Goal: Transaction & Acquisition: Purchase product/service

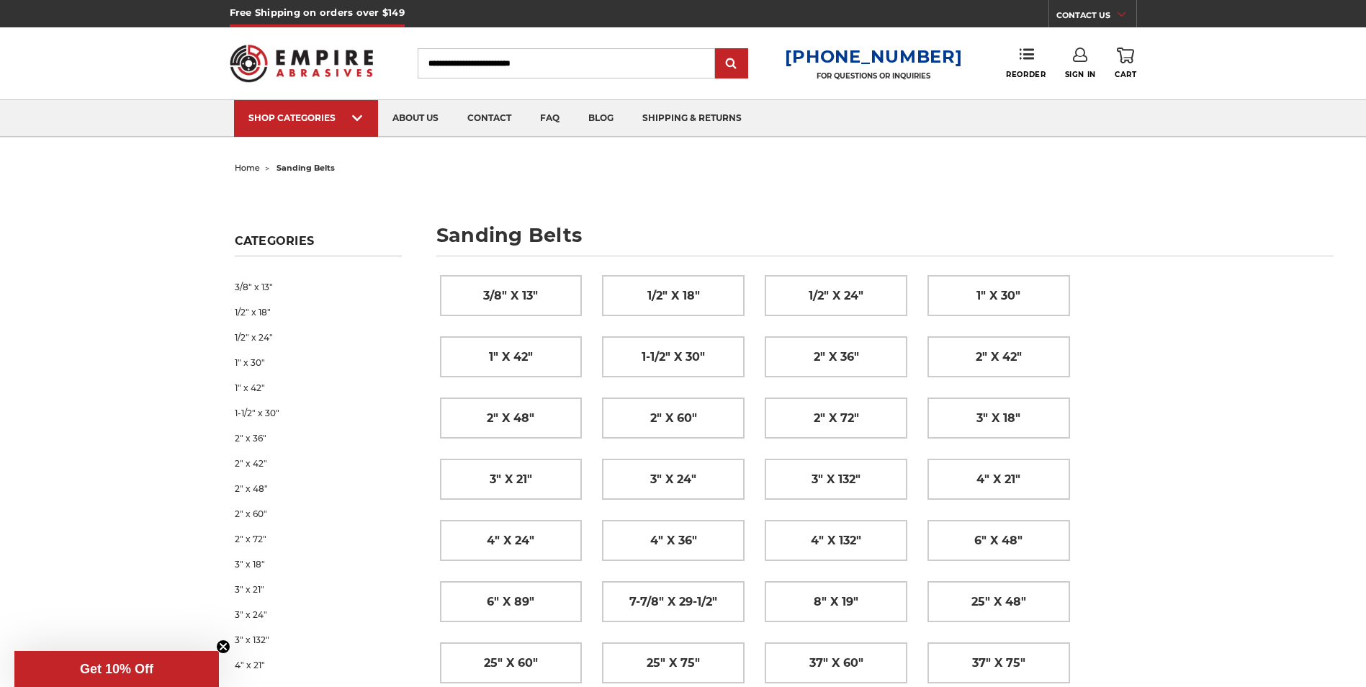
click at [584, 63] on input "Search" at bounding box center [567, 63] width 298 height 30
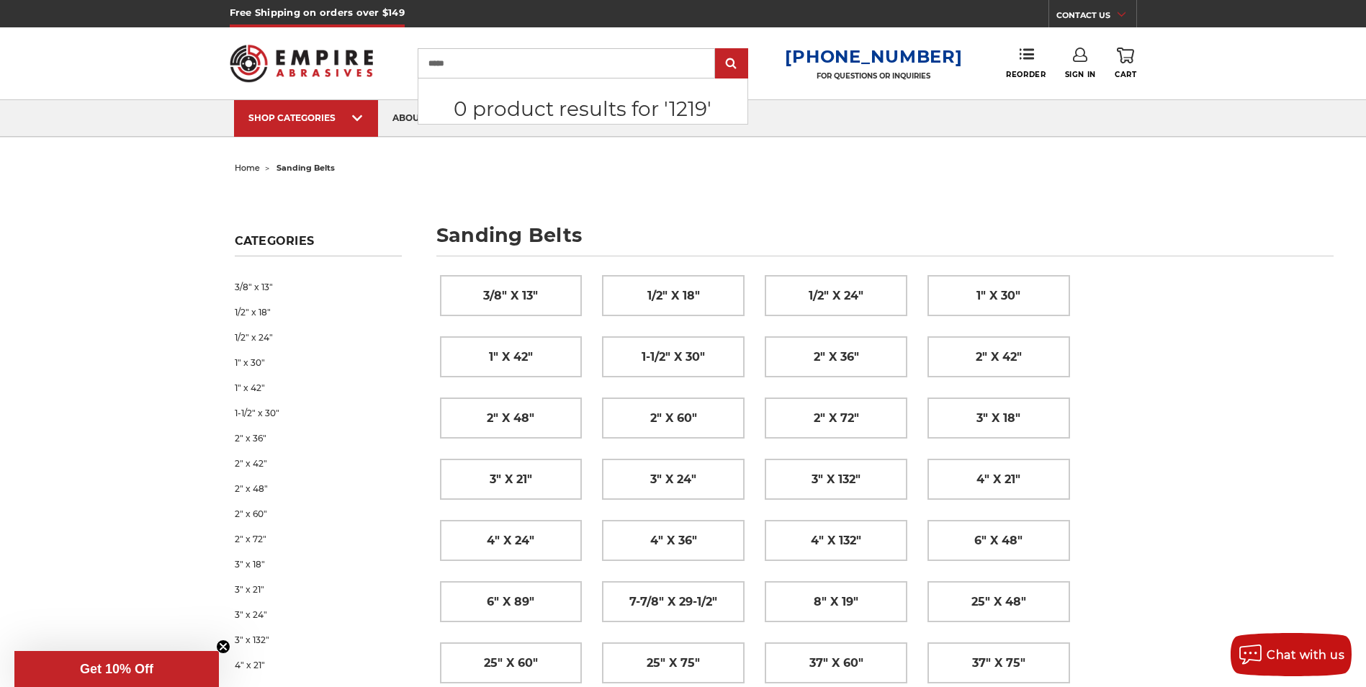
type input "*****"
click at [717, 50] on input "submit" at bounding box center [731, 64] width 29 height 29
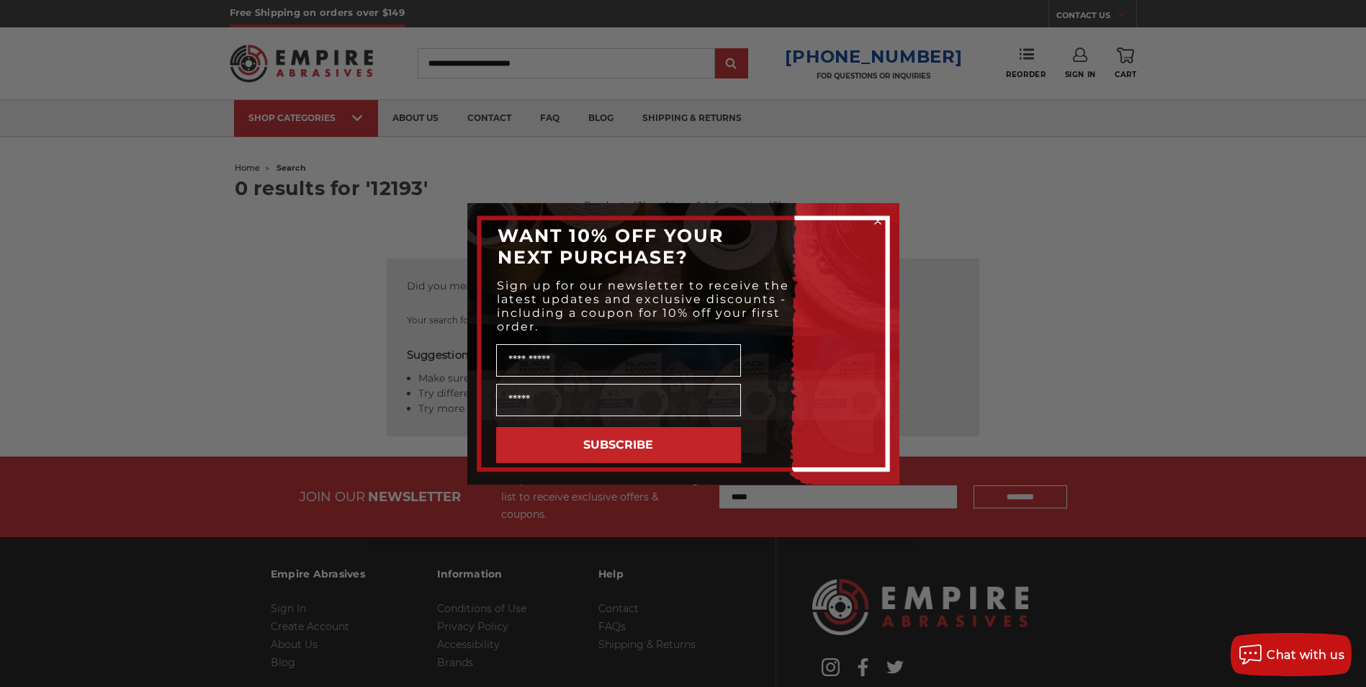
click at [880, 220] on circle "Close dialog" at bounding box center [878, 221] width 14 height 14
